Goal: Task Accomplishment & Management: Use online tool/utility

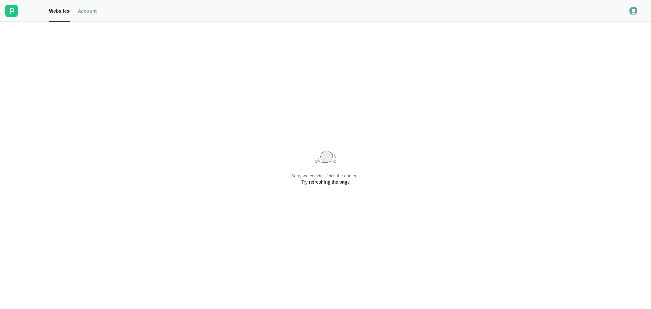
click at [339, 181] on link "refreshing the page" at bounding box center [329, 181] width 41 height 5
click at [638, 7] on div at bounding box center [637, 11] width 28 height 22
click at [633, 30] on div "Logout" at bounding box center [637, 27] width 28 height 9
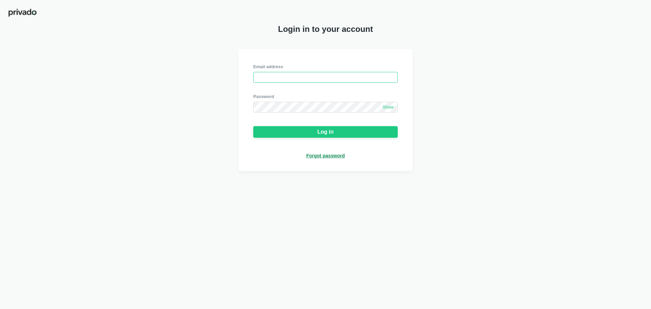
type input "hpskate26@gmail.com"
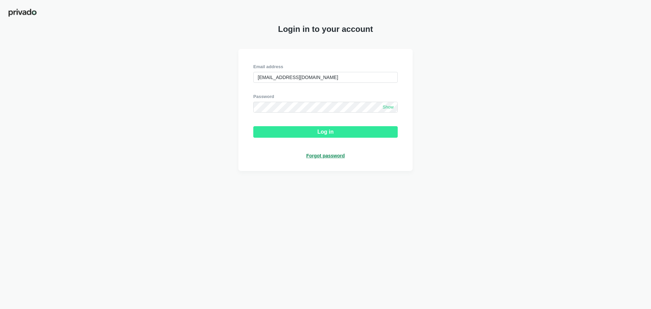
click at [323, 138] on button "Log in" at bounding box center [325, 132] width 145 height 12
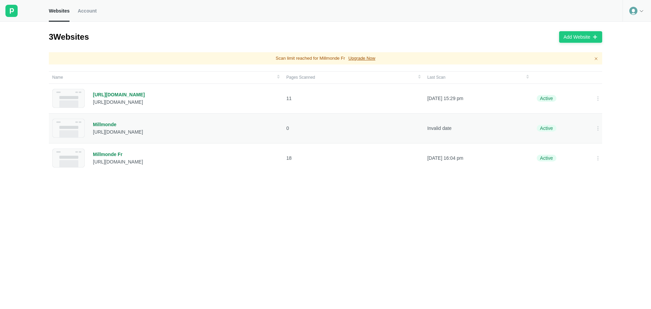
click at [107, 127] on div "Millmonde" at bounding box center [118, 124] width 50 height 6
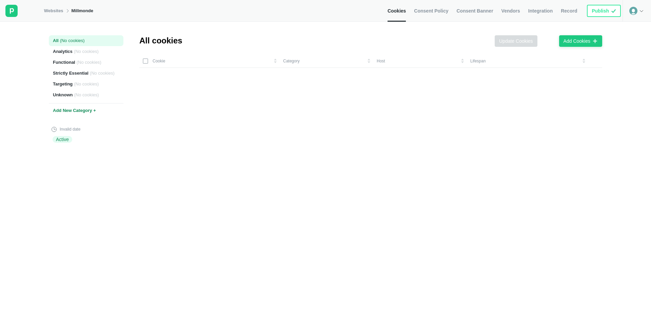
click at [431, 18] on link "Consent Policy" at bounding box center [431, 11] width 34 height 22
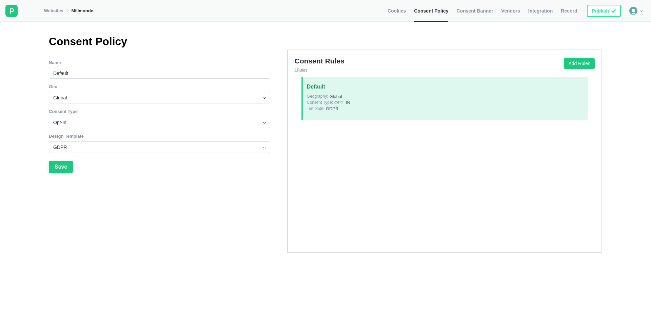
click at [480, 12] on span "Consent Banner" at bounding box center [475, 11] width 37 height 6
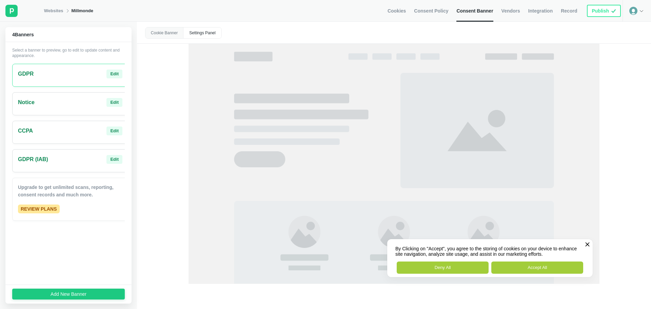
click at [169, 90] on div "Cookie Banner Settings Panel By Clicking on "Accept", you agree to the storing …" at bounding box center [394, 165] width 514 height 287
